Goal: Transaction & Acquisition: Purchase product/service

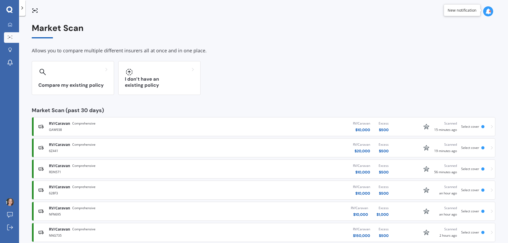
scroll to position [1, 0]
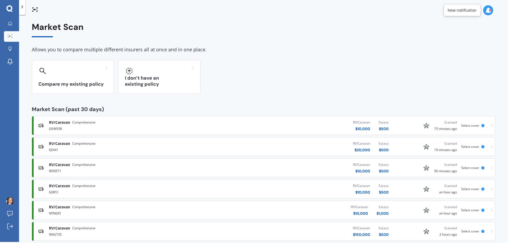
click at [331, 41] on div "Market Scan Allows you to compare multiple different insurers all at once and i…" at bounding box center [264, 131] width 464 height 219
click at [489, 9] on icon at bounding box center [488, 10] width 6 height 6
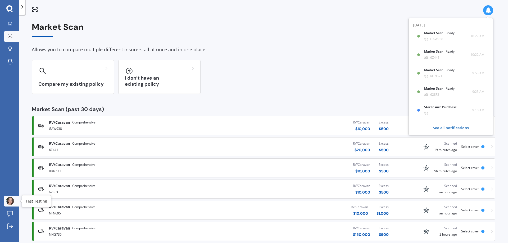
click at [12, 201] on img at bounding box center [10, 201] width 8 height 8
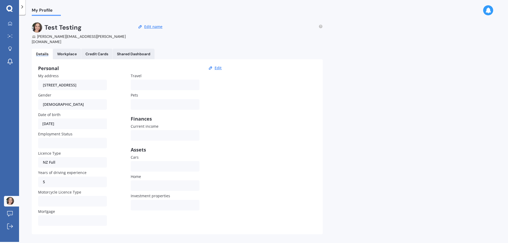
click at [235, 126] on div "Personal Edit My address 148 Carters Road, Amberley 7410 Gender Female Male Fem…" at bounding box center [177, 146] width 291 height 175
click at [219, 66] on button "Edit" at bounding box center [218, 68] width 10 height 5
select select "20"
select select "02"
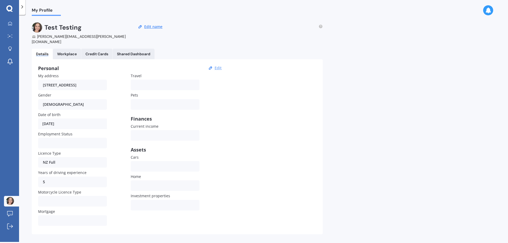
select select "1956"
drag, startPoint x: 50, startPoint y: 79, endPoint x: 14, endPoint y: 78, distance: 35.8
click at [14, 78] on div "My Dashboard Market Scan Explore insurance Notifications Test Testing Submit fe…" at bounding box center [254, 121] width 508 height 243
type input "150 Carters Road, Amberley 7410"
click at [242, 99] on div "Personal Save My address 150 Carters Road, Amberley 7410 Gender Female Male Fem…" at bounding box center [177, 146] width 291 height 175
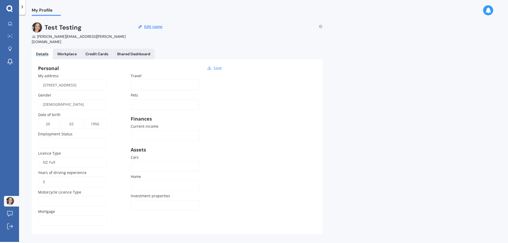
click at [216, 66] on button "Save" at bounding box center [217, 68] width 11 height 5
click at [233, 123] on div "Personal Edit My address 150 Carters Road, Amberley 7410 Gender Female Male Fem…" at bounding box center [177, 146] width 291 height 175
click at [64, 52] on div "Workplace" at bounding box center [67, 54] width 20 height 5
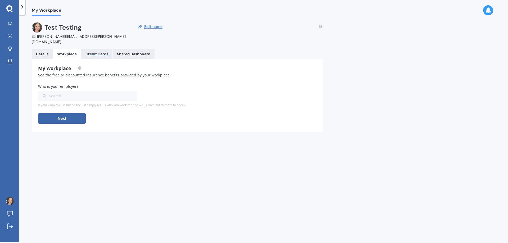
click at [94, 52] on div "Credit Cards" at bounding box center [97, 54] width 23 height 5
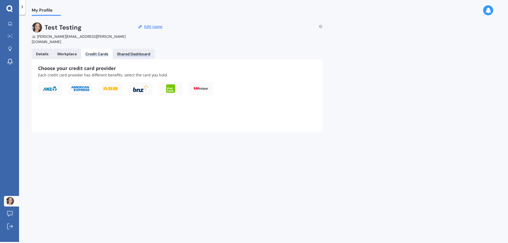
click at [140, 52] on div "Shared Dashboard" at bounding box center [133, 54] width 33 height 5
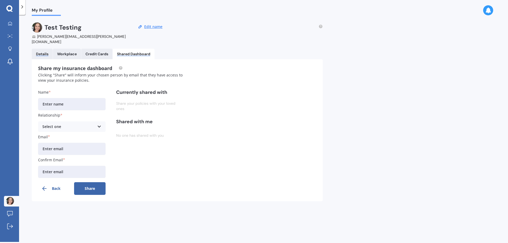
click at [43, 52] on div "Details" at bounding box center [42, 54] width 12 height 5
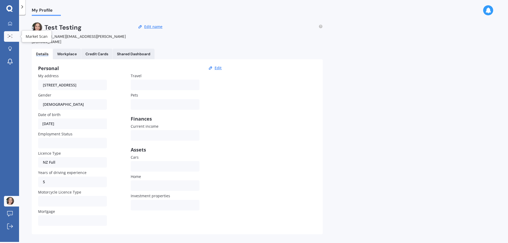
click at [14, 38] on div at bounding box center [10, 36] width 8 height 4
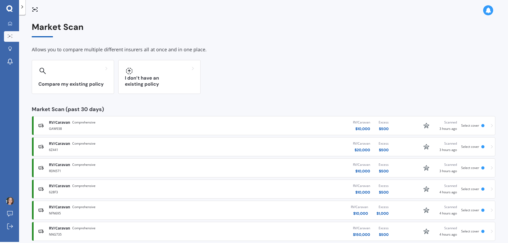
click at [242, 67] on div "Compare my existing policy I don’t have an existing policy" at bounding box center [264, 77] width 464 height 34
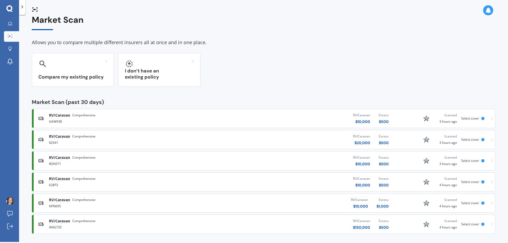
scroll to position [11, 0]
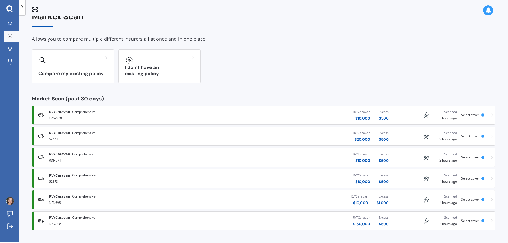
click at [475, 222] on span "Select cover" at bounding box center [470, 221] width 18 height 5
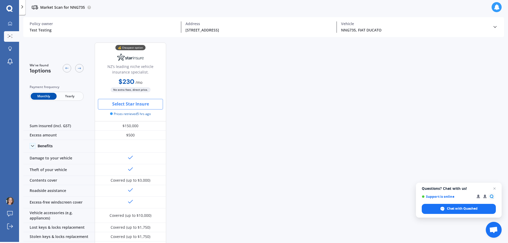
click at [123, 106] on button "Select Star Insure" at bounding box center [130, 104] width 65 height 11
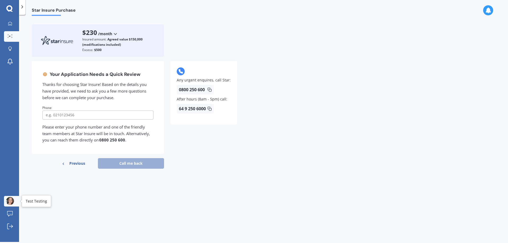
click at [14, 199] on link "Test Testing" at bounding box center [11, 201] width 15 height 11
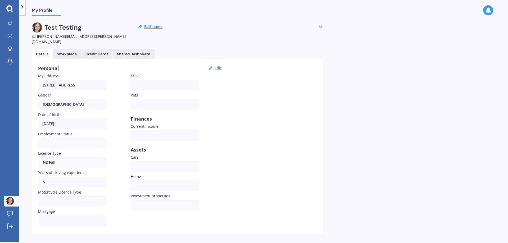
click at [290, 133] on div "Personal Edit My address 150 Carters Road, Amberley 7410 Gender Female Male Fem…" at bounding box center [177, 146] width 291 height 175
click at [53, 216] on div "Yes No" at bounding box center [72, 220] width 69 height 11
click at [10, 39] on link "Market Scan" at bounding box center [11, 36] width 15 height 11
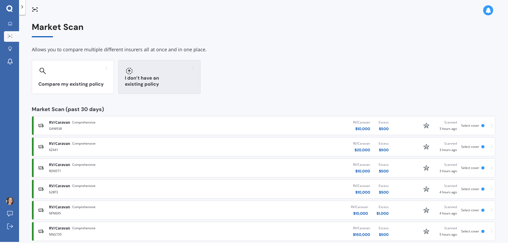
click at [172, 73] on div at bounding box center [159, 71] width 69 height 8
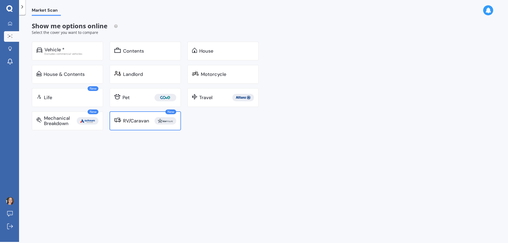
click at [155, 119] on div "RV/Caravan" at bounding box center [149, 120] width 53 height 7
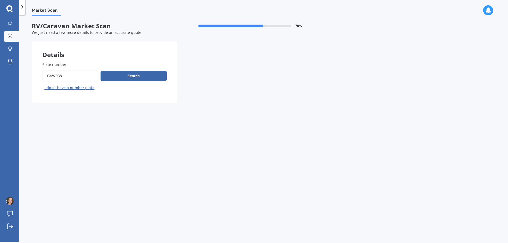
drag, startPoint x: 69, startPoint y: 79, endPoint x: 16, endPoint y: 76, distance: 53.8
click at [16, 76] on div "My Dashboard Market Scan Explore insurance Notifications Test Testing Submit fe…" at bounding box center [254, 121] width 508 height 243
paste input "pdh300"
type input "pdh300"
click at [118, 76] on button "Search" at bounding box center [134, 76] width 66 height 10
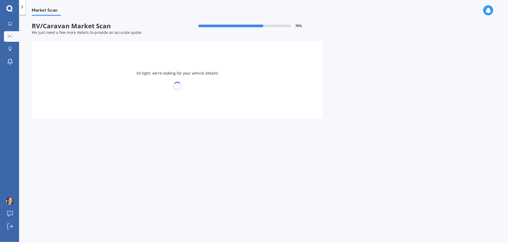
select select "FORD"
select select "TRANSIT"
select select "20"
select select "02"
select select "1956"
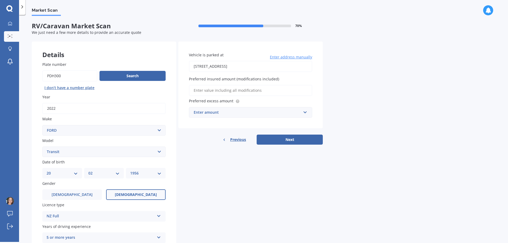
click at [222, 170] on div "Details Plate number Search I don’t have a number plate Year 2022 Make Select m…" at bounding box center [177, 159] width 291 height 234
click at [212, 93] on input "Preferred insured amount (modifications included)" at bounding box center [250, 90] width 123 height 11
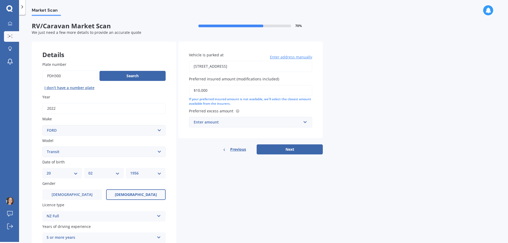
type input "$10,000"
click at [217, 133] on div "$500" at bounding box center [250, 132] width 123 height 10
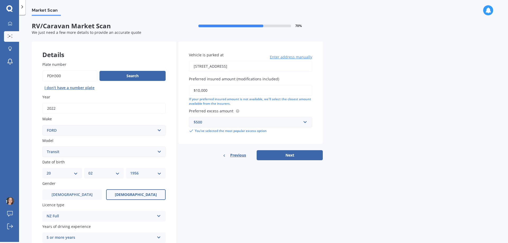
click at [184, 204] on div "Details Plate number Search I don’t have a number plate Year 2022 Make Select m…" at bounding box center [177, 159] width 291 height 234
click at [287, 158] on button "Next" at bounding box center [290, 155] width 66 height 10
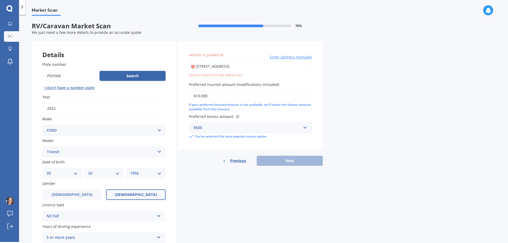
type input "150 Carters Road, Amberley 7410"
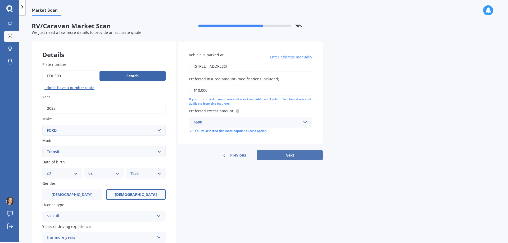
click at [268, 157] on button "Next" at bounding box center [290, 155] width 66 height 10
select select "20"
select select "02"
select select "1956"
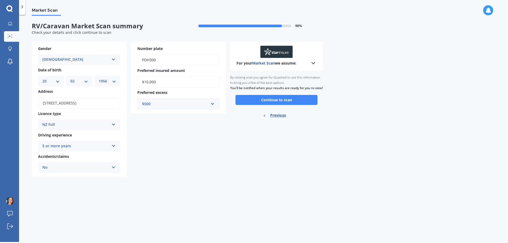
click at [195, 170] on div "Gender Female Male Female Date of birth DD 01 02 03 04 05 06 07 08 09 10 11 12 …" at bounding box center [129, 110] width 194 height 136
click at [274, 101] on button "Continue to scan" at bounding box center [277, 100] width 82 height 10
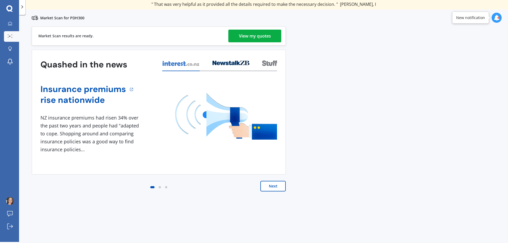
click at [245, 40] on div "View my quotes" at bounding box center [255, 36] width 32 height 13
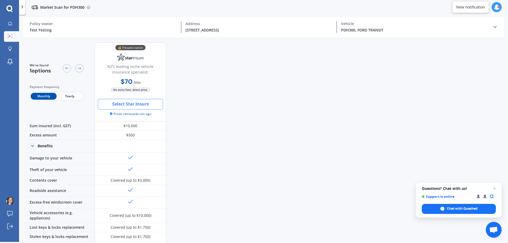
click at [127, 109] on button "Select Star Insure" at bounding box center [130, 104] width 65 height 11
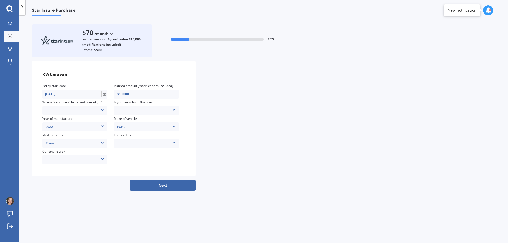
click at [80, 112] on div "Locked Garage Storage unit Carport Locked shed ‘behind’ house Driveway Streetsi…" at bounding box center [74, 111] width 65 height 6
click at [61, 158] on div "Driveway" at bounding box center [76, 154] width 66 height 9
click at [64, 160] on div "AAI AMI IAG - NZI/State Lumley Vero Unknown Other insurer Ando Star Insure Towe…" at bounding box center [74, 160] width 65 height 6
click at [67, 204] on div "None" at bounding box center [75, 206] width 65 height 9
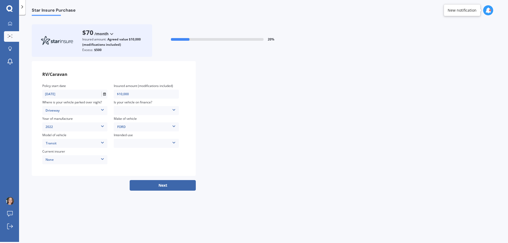
click at [134, 104] on div "Is your vehicle on finance?" at bounding box center [133, 102] width 38 height 5
drag, startPoint x: 134, startPoint y: 104, endPoint x: 135, endPoint y: 107, distance: 3.3
click at [134, 104] on div "Is your vehicle on finance?" at bounding box center [133, 102] width 38 height 5
click at [154, 107] on div "No Yes" at bounding box center [146, 110] width 65 height 9
click at [168, 111] on div "No Yes" at bounding box center [146, 111] width 65 height 6
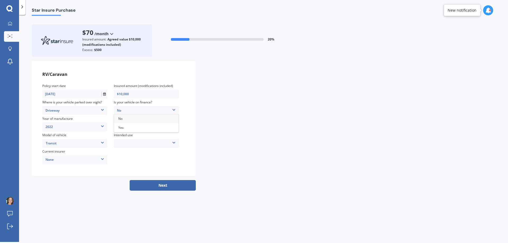
click at [172, 110] on icon at bounding box center [174, 108] width 4 height 3
click at [155, 122] on div "No" at bounding box center [146, 118] width 65 height 9
click at [147, 144] on div "Weekend Use Holiday/Sporadic use Full time / live in travel Storage/Restoration…" at bounding box center [146, 144] width 65 height 6
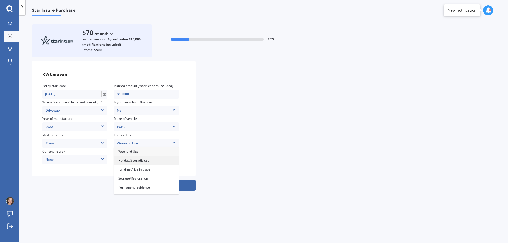
click at [143, 161] on span "Holiday/Sporadic use" at bounding box center [133, 160] width 31 height 5
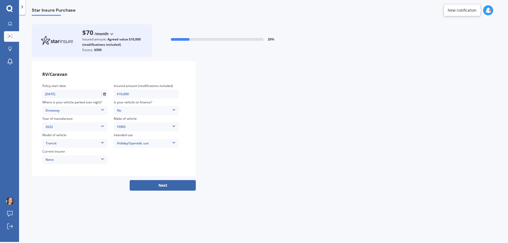
click at [256, 164] on div "RV/Caravan Policy start date 26/08/2025 Insured amount (modifications included)…" at bounding box center [264, 118] width 464 height 115
click at [166, 183] on button "Next" at bounding box center [163, 185] width 66 height 11
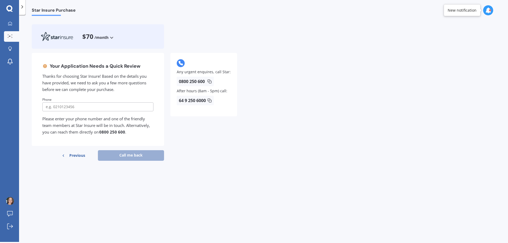
click at [489, 10] on icon at bounding box center [488, 10] width 6 height 6
click at [339, 122] on div "Your Application Needs a Quick Review Thanks for choosing Star Insure! Based on…" at bounding box center [264, 109] width 464 height 112
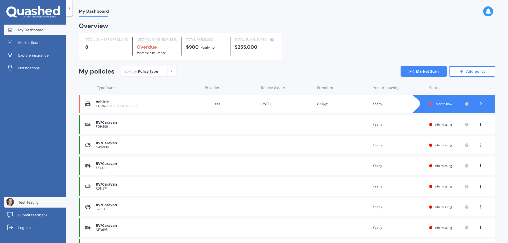
click at [16, 202] on link "Test Testing" at bounding box center [35, 202] width 62 height 11
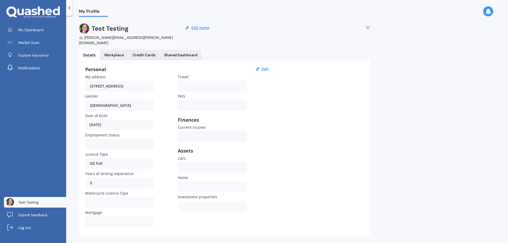
click at [42, 136] on div "My Dashboard Market Scan Explore insurance Notifications Test Testing Submit fe…" at bounding box center [33, 134] width 66 height 219
click at [331, 133] on div "Personal Edit My address 150 Carters Road, Amberley 7410 Gender Female Male Fem…" at bounding box center [224, 147] width 291 height 175
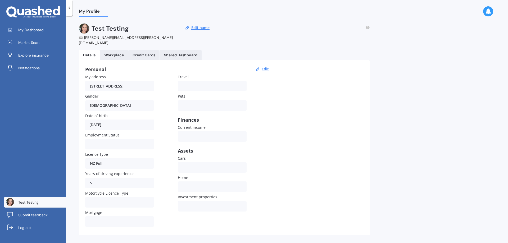
click at [446, 85] on div "My Profile Test Testing joanne.smith.sual@gmail.com Edit name Details Workplace…" at bounding box center [287, 130] width 442 height 227
click at [427, 78] on div "My Profile Test Testing joanne.smith.sual@gmail.com Edit name Details Workplace…" at bounding box center [287, 130] width 442 height 227
click at [33, 230] on link "Log out" at bounding box center [35, 228] width 62 height 11
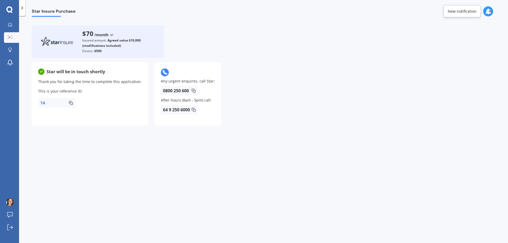
click at [226, 172] on div "Star Insure Purchase $70 /month /year /month Insured amount: Agreed value $10,0…" at bounding box center [263, 130] width 489 height 227
click at [393, 124] on div "Star will be in touch shortly Thank you for taking the time to complete this ap…" at bounding box center [264, 96] width 464 height 68
